Goal: Transaction & Acquisition: Purchase product/service

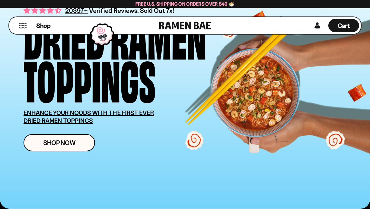
scroll to position [25, 0]
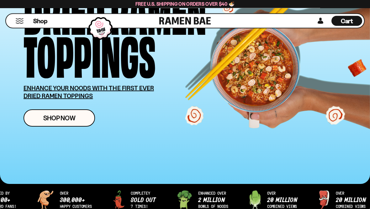
scroll to position [85, 0]
click at [63, 118] on span "Shop Now" at bounding box center [59, 118] width 32 height 7
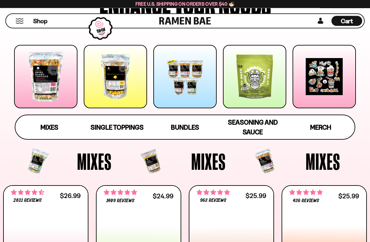
scroll to position [98, 0]
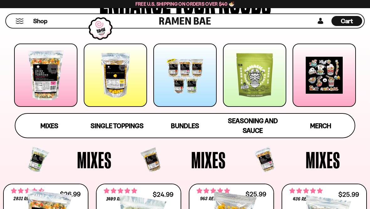
click at [249, 129] on span "Seasoning and Sauce" at bounding box center [253, 126] width 50 height 18
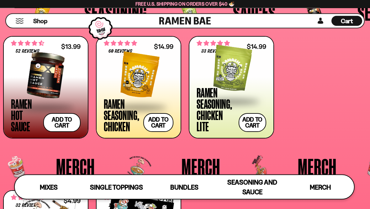
scroll to position [1236, 0]
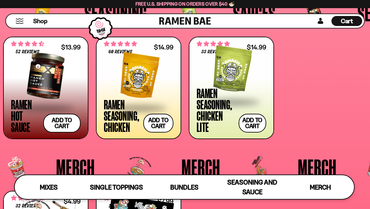
click at [117, 118] on span at bounding box center [139, 108] width 70 height 22
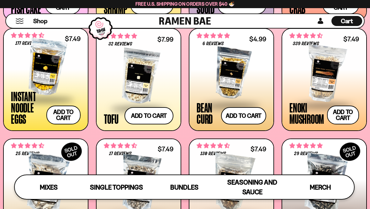
scroll to position [604, 0]
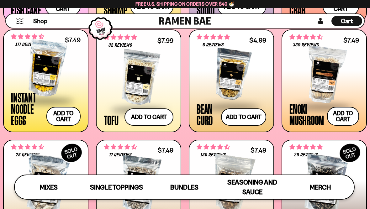
click at [226, 80] on div at bounding box center [232, 74] width 70 height 63
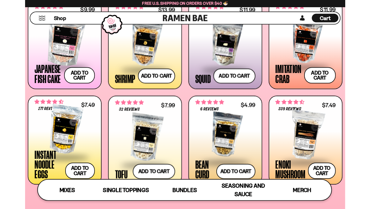
scroll to position [523, 0]
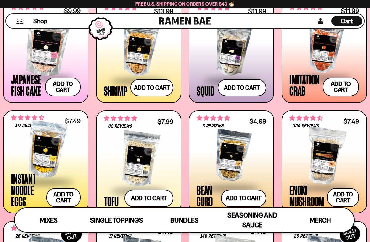
click at [216, 55] on div at bounding box center [232, 48] width 70 height 63
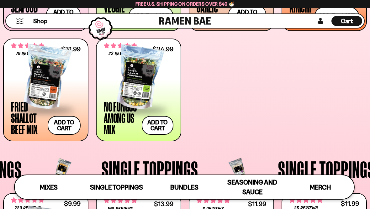
scroll to position [330, 0]
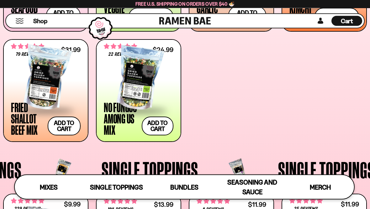
click at [122, 89] on div at bounding box center [139, 78] width 70 height 63
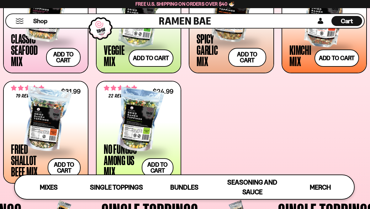
scroll to position [285, 0]
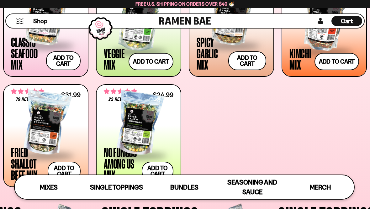
click at [29, 136] on div at bounding box center [46, 123] width 70 height 63
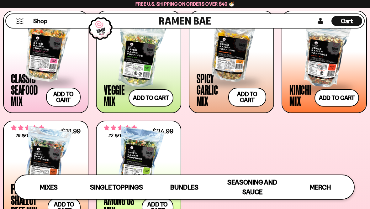
scroll to position [248, 0]
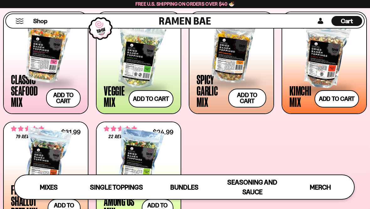
click at [301, 85] on span at bounding box center [324, 89] width 70 height 22
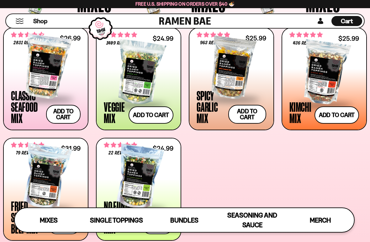
scroll to position [232, 0]
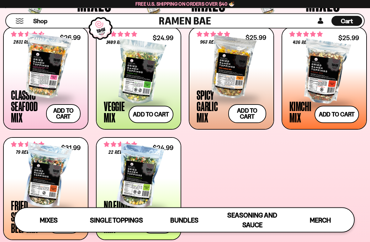
click at [211, 103] on span at bounding box center [232, 99] width 70 height 22
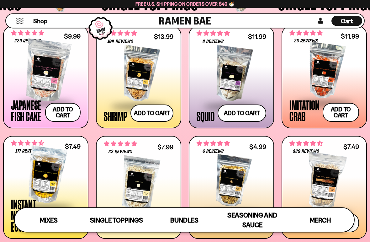
scroll to position [498, 0]
click at [23, 117] on div "Japanese Fish Cake" at bounding box center [26, 110] width 31 height 23
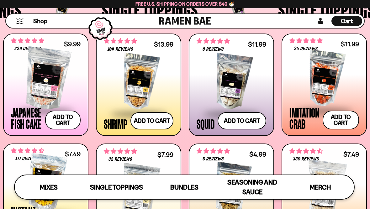
scroll to position [490, 0]
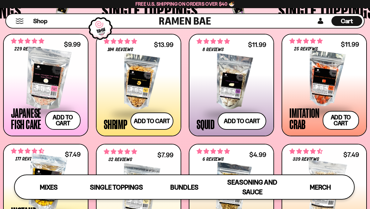
click at [206, 101] on div at bounding box center [232, 82] width 70 height 63
click at [62, 123] on button "Add to cart Add ― Regular price $9.99 Regular price Sale price $9.99 Unit price…" at bounding box center [62, 120] width 35 height 19
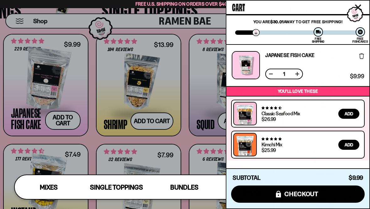
click at [187, 115] on div at bounding box center [185, 104] width 370 height 209
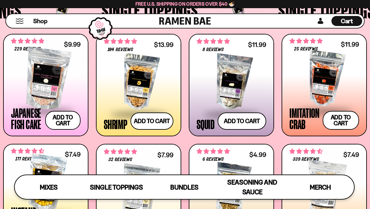
click at [336, 119] on button "Add to cart Add ― Regular price $11.99 Regular price Sale price $11.99 Unit pri…" at bounding box center [341, 120] width 36 height 19
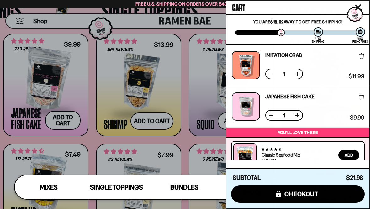
click at [162, 133] on div at bounding box center [185, 104] width 370 height 209
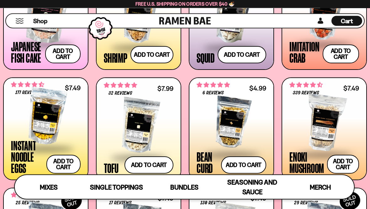
scroll to position [556, 0]
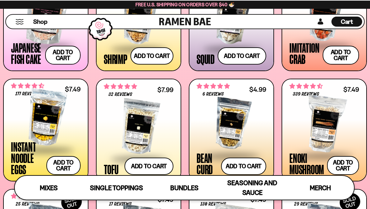
click at [71, 160] on button "Add to cart Add ― Regular price $7.49 Regular price Sale price $7.49 Unit price…" at bounding box center [63, 164] width 34 height 19
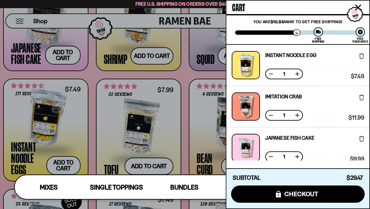
click at [136, 165] on div at bounding box center [185, 104] width 370 height 209
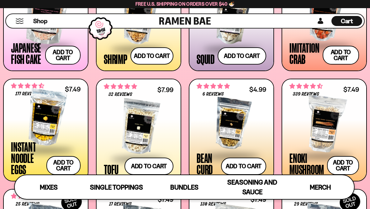
click at [142, 165] on button "Add to cart Add ― Regular price $7.99 Regular price Sale price $7.99 Unit price…" at bounding box center [148, 166] width 49 height 17
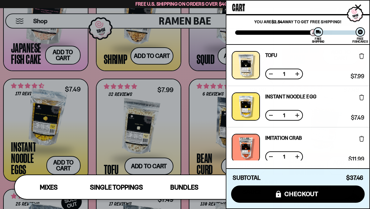
click at [89, 138] on div at bounding box center [185, 104] width 370 height 209
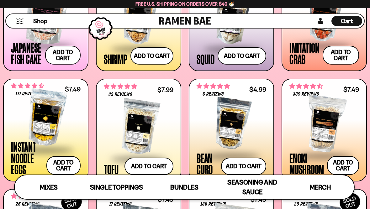
click at [238, 165] on button "Add to cart Add ― Regular price $4.99 Regular price Sale price $4.99 Unit price…" at bounding box center [243, 166] width 45 height 17
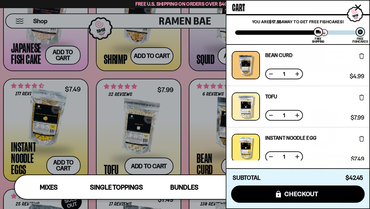
click at [186, 121] on div at bounding box center [185, 104] width 370 height 209
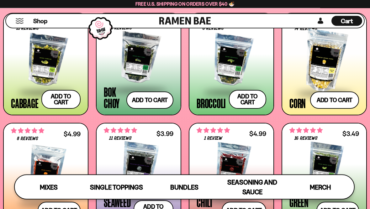
scroll to position [841, 0]
click at [156, 102] on button "Add to cart Add ― Regular price $5.49 Regular price Sale price $5.49 Unit price…" at bounding box center [149, 100] width 47 height 17
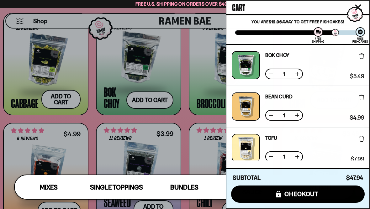
click at [22, 145] on div at bounding box center [185, 104] width 370 height 209
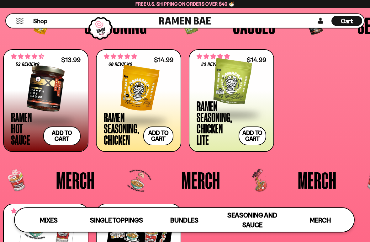
scroll to position [1224, 0]
click at [162, 132] on button "Add to cart Add ― Regular price $14.99 Regular price Sale price $14.99 Unit pri…" at bounding box center [158, 135] width 30 height 19
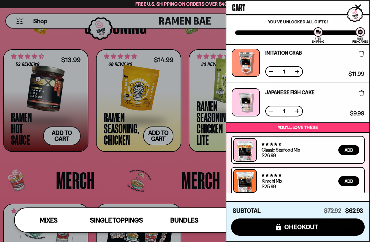
scroll to position [238, 0]
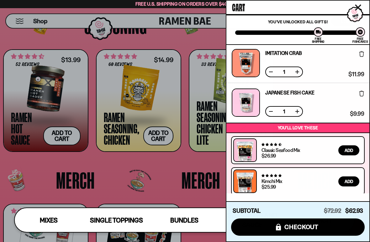
click at [361, 94] on icon at bounding box center [361, 94] width 5 height 6
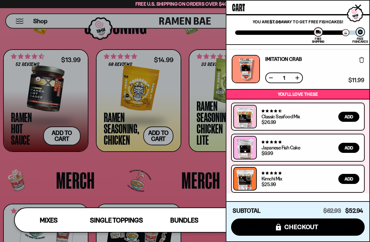
scroll to position [193, 0]
click at [24, 175] on div at bounding box center [185, 121] width 370 height 242
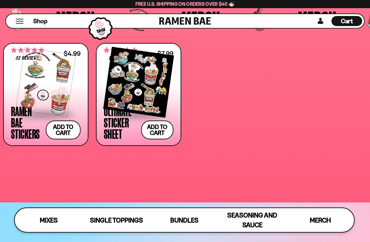
scroll to position [1386, 0]
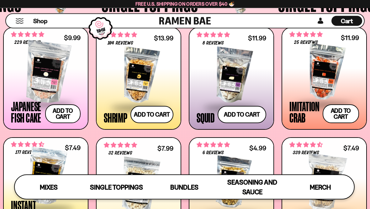
scroll to position [467, 0]
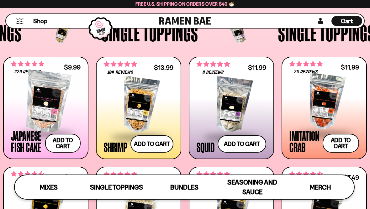
click at [351, 20] on span "Cart" at bounding box center [347, 21] width 12 height 8
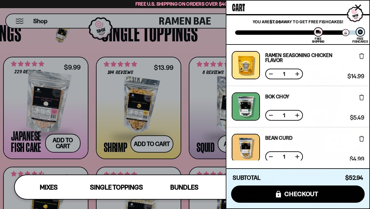
scroll to position [0, 0]
click at [33, 148] on div at bounding box center [185, 104] width 370 height 209
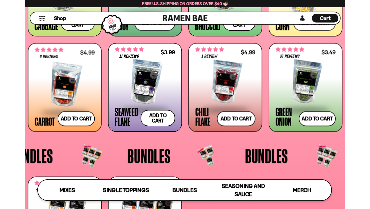
scroll to position [916, 0]
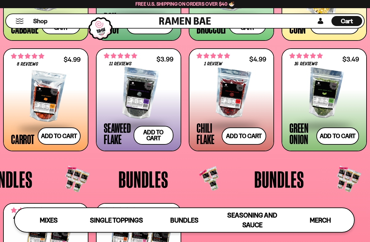
click at [115, 132] on span at bounding box center [139, 126] width 70 height 22
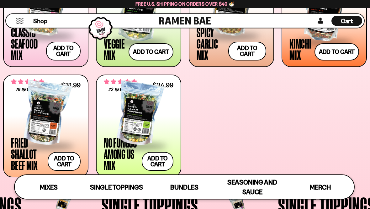
scroll to position [296, 0]
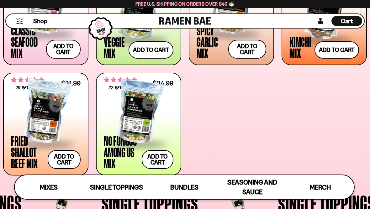
click at [19, 152] on span at bounding box center [46, 145] width 70 height 22
click at [300, 52] on div "Kimchi Mix" at bounding box center [300, 47] width 22 height 23
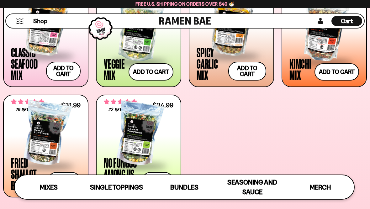
scroll to position [274, 0]
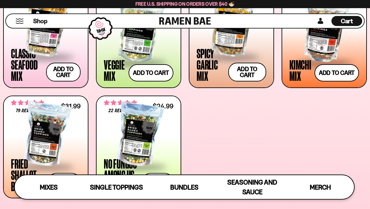
click at [137, 146] on div at bounding box center [139, 134] width 70 height 63
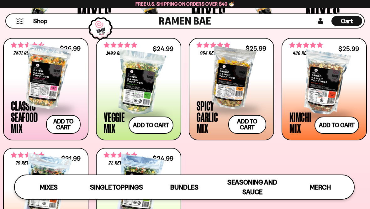
scroll to position [220, 0]
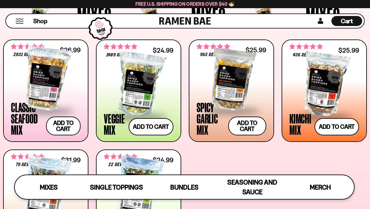
click at [207, 122] on span at bounding box center [232, 111] width 70 height 22
click at [299, 130] on div "Kimchi Mix" at bounding box center [300, 124] width 22 height 23
click at [120, 161] on div at bounding box center [139, 188] width 70 height 63
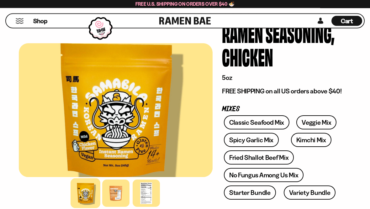
scroll to position [39, 0]
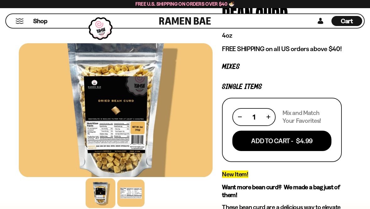
scroll to position [63, 0]
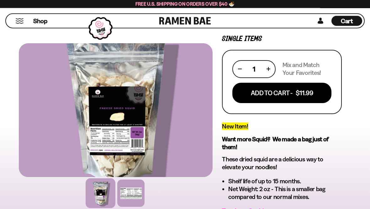
scroll to position [121, 0]
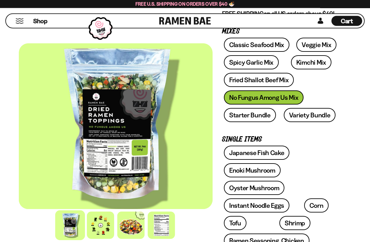
scroll to position [166, 0]
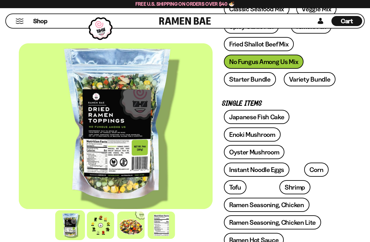
click at [102, 209] on div at bounding box center [100, 224] width 27 height 27
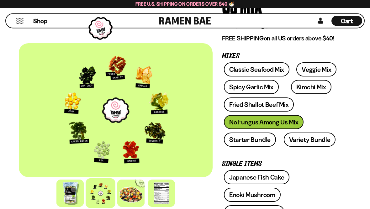
scroll to position [103, 0]
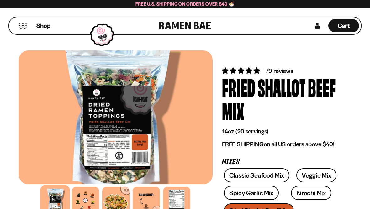
click at [90, 209] on div at bounding box center [85, 200] width 27 height 27
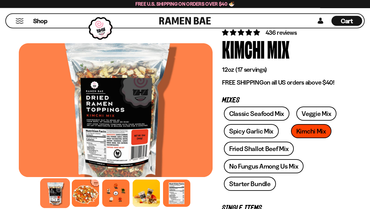
scroll to position [76, 0]
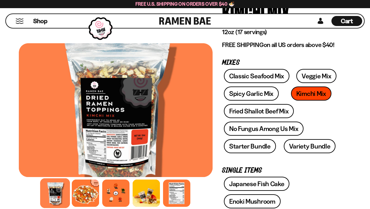
click at [112, 203] on div at bounding box center [115, 193] width 27 height 27
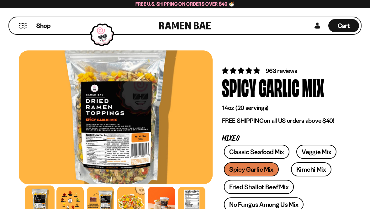
click at [70, 199] on div at bounding box center [69, 200] width 27 height 27
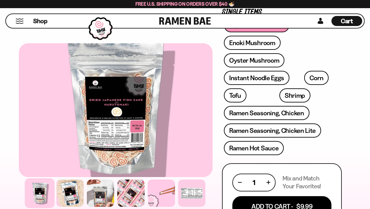
scroll to position [219, 0]
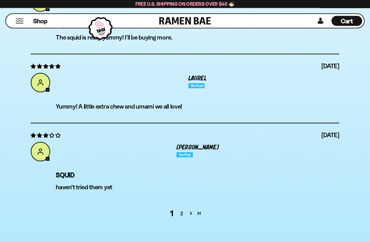
scroll to position [2047, 0]
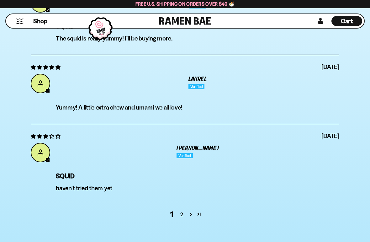
click at [183, 209] on link "2" at bounding box center [182, 214] width 10 height 8
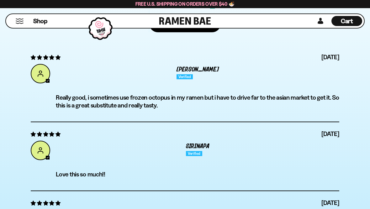
scroll to position [1828, 0]
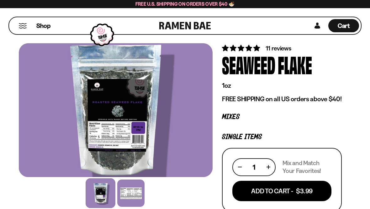
scroll to position [36, 0]
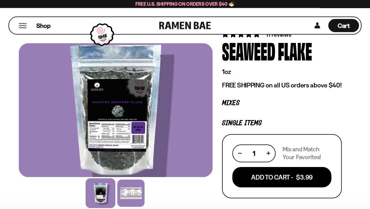
click at [103, 202] on div at bounding box center [101, 193] width 30 height 30
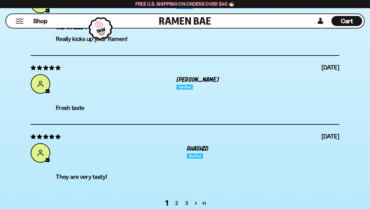
scroll to position [2044, 0]
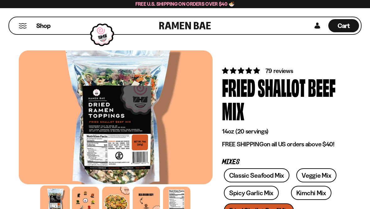
click at [83, 207] on div at bounding box center [85, 200] width 27 height 27
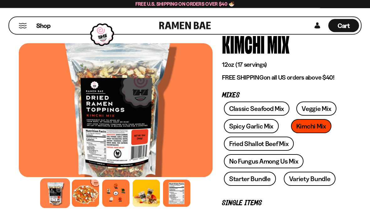
scroll to position [43, 0]
click at [117, 198] on div at bounding box center [115, 193] width 27 height 27
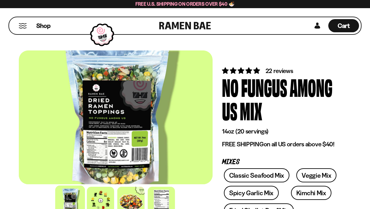
click at [99, 202] on div at bounding box center [100, 200] width 27 height 27
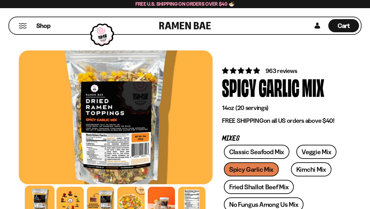
click at [70, 202] on div at bounding box center [69, 200] width 27 height 27
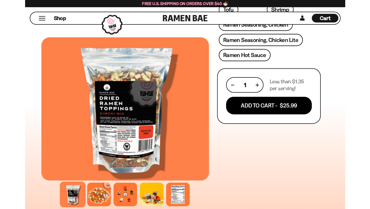
scroll to position [317, 0]
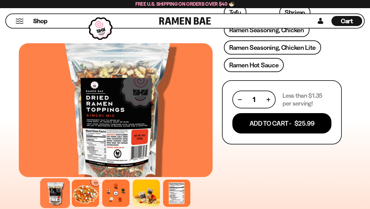
click at [111, 207] on div at bounding box center [115, 193] width 27 height 27
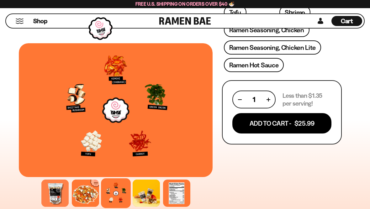
click at [262, 128] on button "Add To Cart - $25.99" at bounding box center [281, 123] width 99 height 20
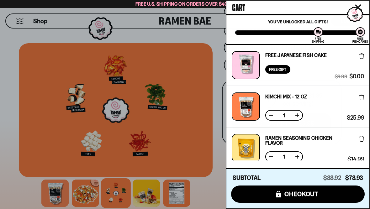
scroll to position [0, 0]
click at [8, 52] on div at bounding box center [185, 104] width 370 height 209
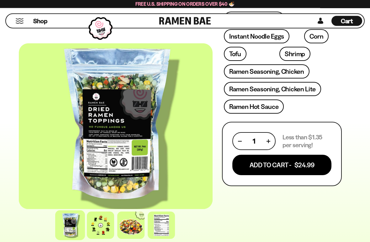
scroll to position [300, 0]
click at [315, 166] on button "Add To Cart - $24.99" at bounding box center [281, 165] width 99 height 20
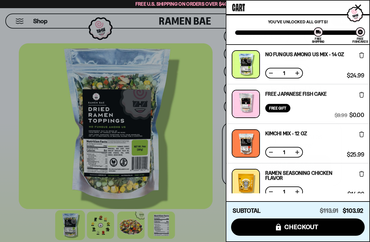
scroll to position [0, 0]
click at [10, 97] on div at bounding box center [185, 121] width 370 height 242
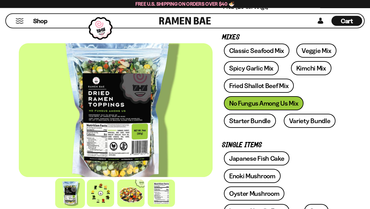
scroll to position [125, 0]
click at [39, 23] on span "Shop" at bounding box center [40, 21] width 14 height 8
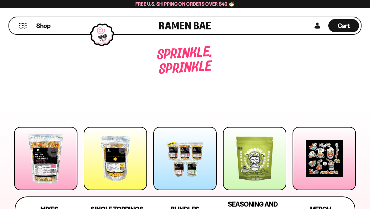
click at [352, 25] on div "Cart D0381C2F-513E-4F90-8A41-6F0A75DCBAAA" at bounding box center [343, 25] width 31 height 13
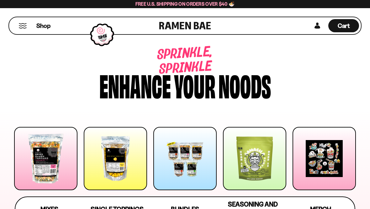
click at [246, 169] on div at bounding box center [254, 158] width 63 height 63
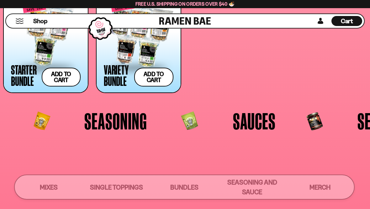
scroll to position [1274, 0]
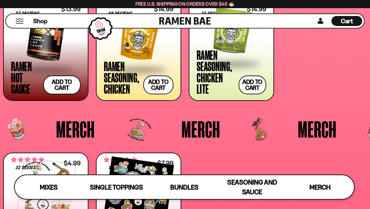
click at [210, 74] on span at bounding box center [232, 64] width 70 height 22
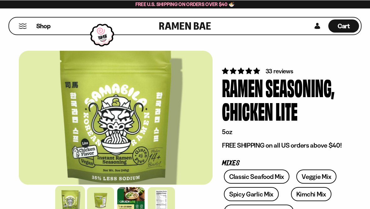
click at [347, 26] on span "Cart" at bounding box center [344, 26] width 12 height 8
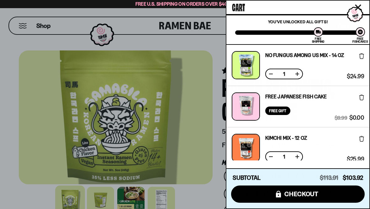
click at [27, 115] on div at bounding box center [185, 104] width 370 height 209
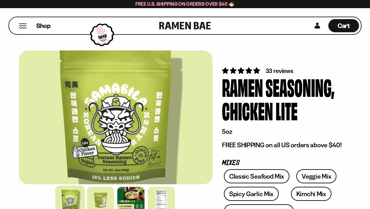
click at [348, 22] on span "Cart" at bounding box center [344, 26] width 12 height 8
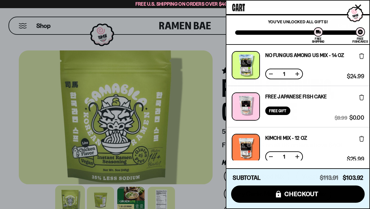
click at [318, 197] on span "checkout" at bounding box center [301, 194] width 34 height 7
